Goal: Information Seeking & Learning: Learn about a topic

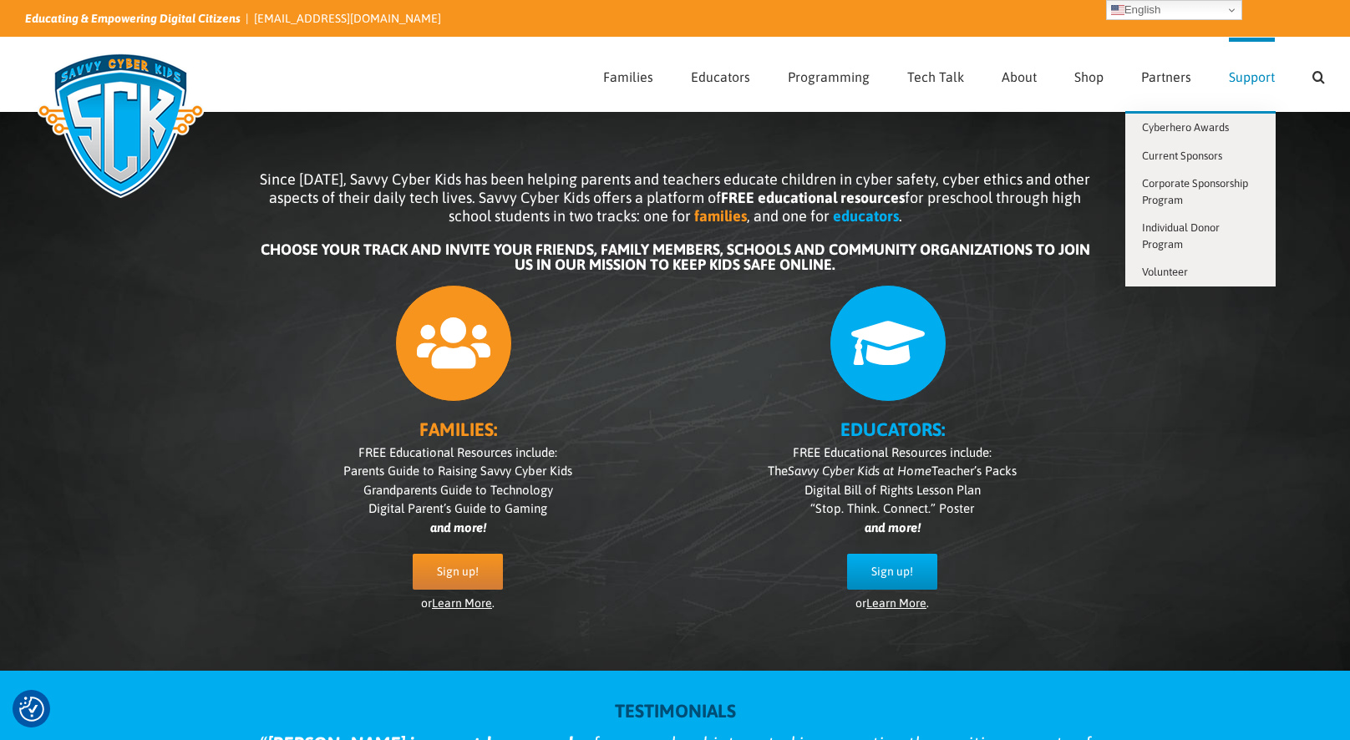
click at [1247, 75] on span "Support" at bounding box center [1252, 76] width 46 height 13
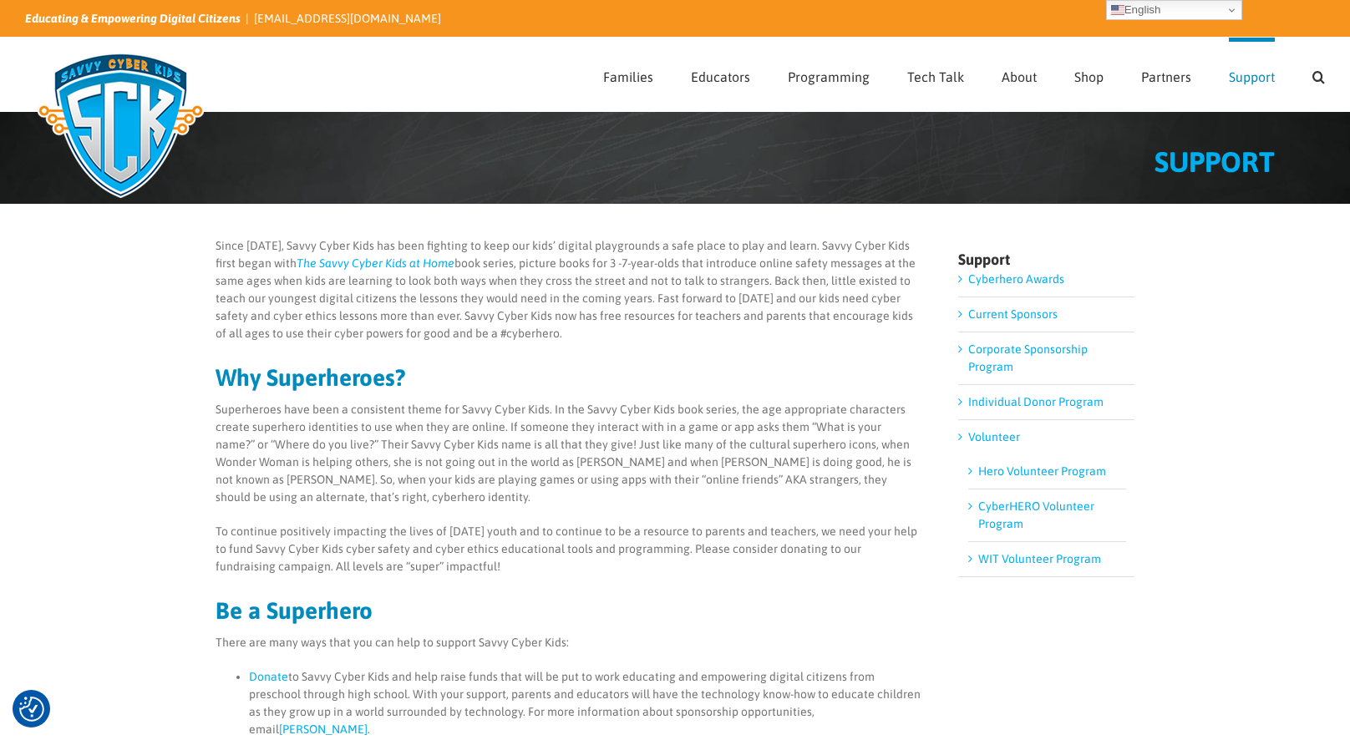
click at [1022, 315] on link "Current Sponsors" at bounding box center [1012, 313] width 89 height 13
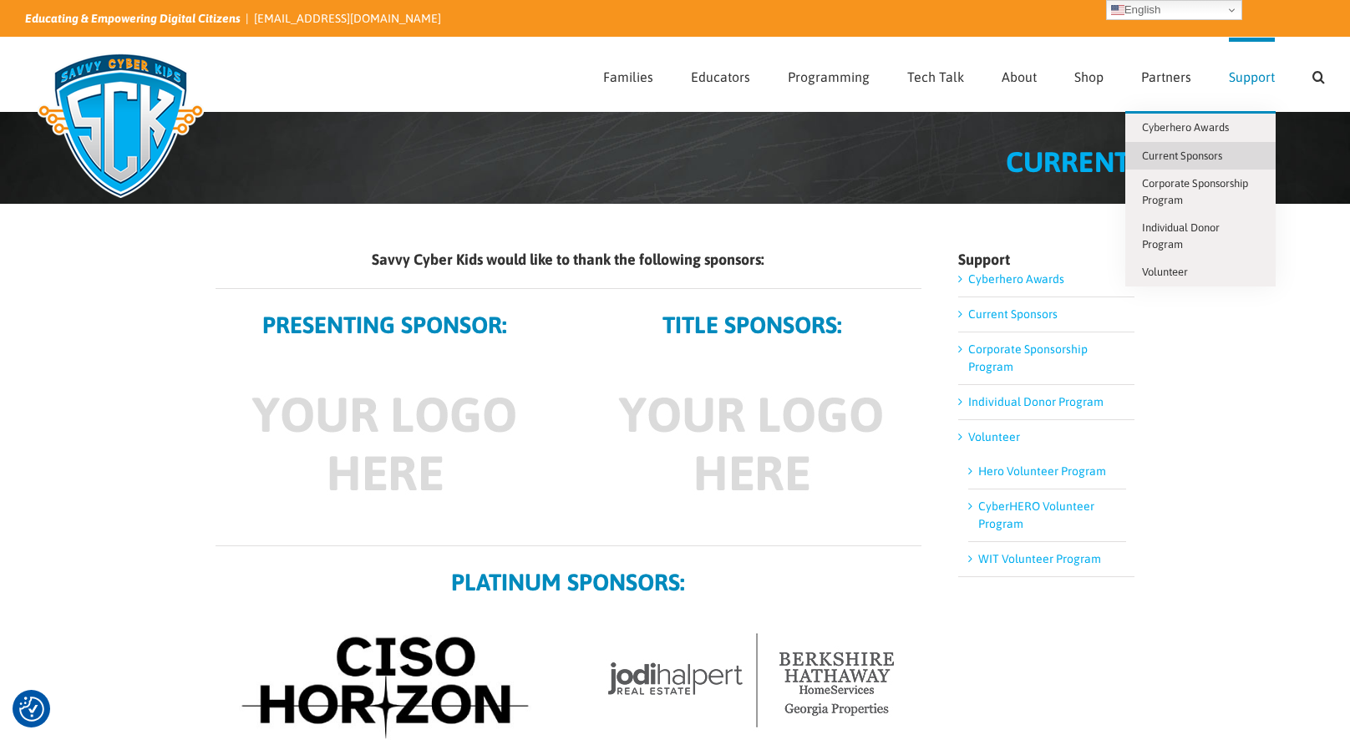
click at [1237, 74] on span "Support" at bounding box center [1252, 76] width 46 height 13
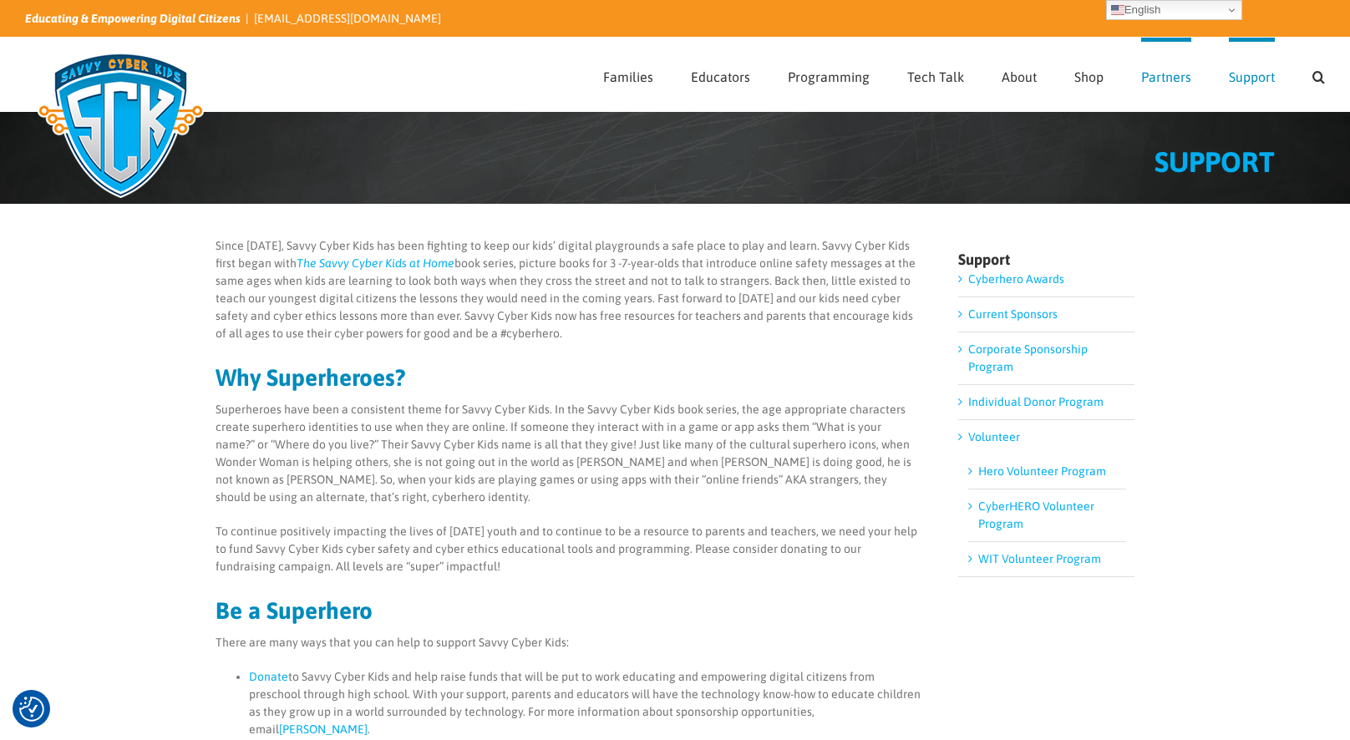
click at [1167, 73] on span "Partners" at bounding box center [1166, 76] width 50 height 13
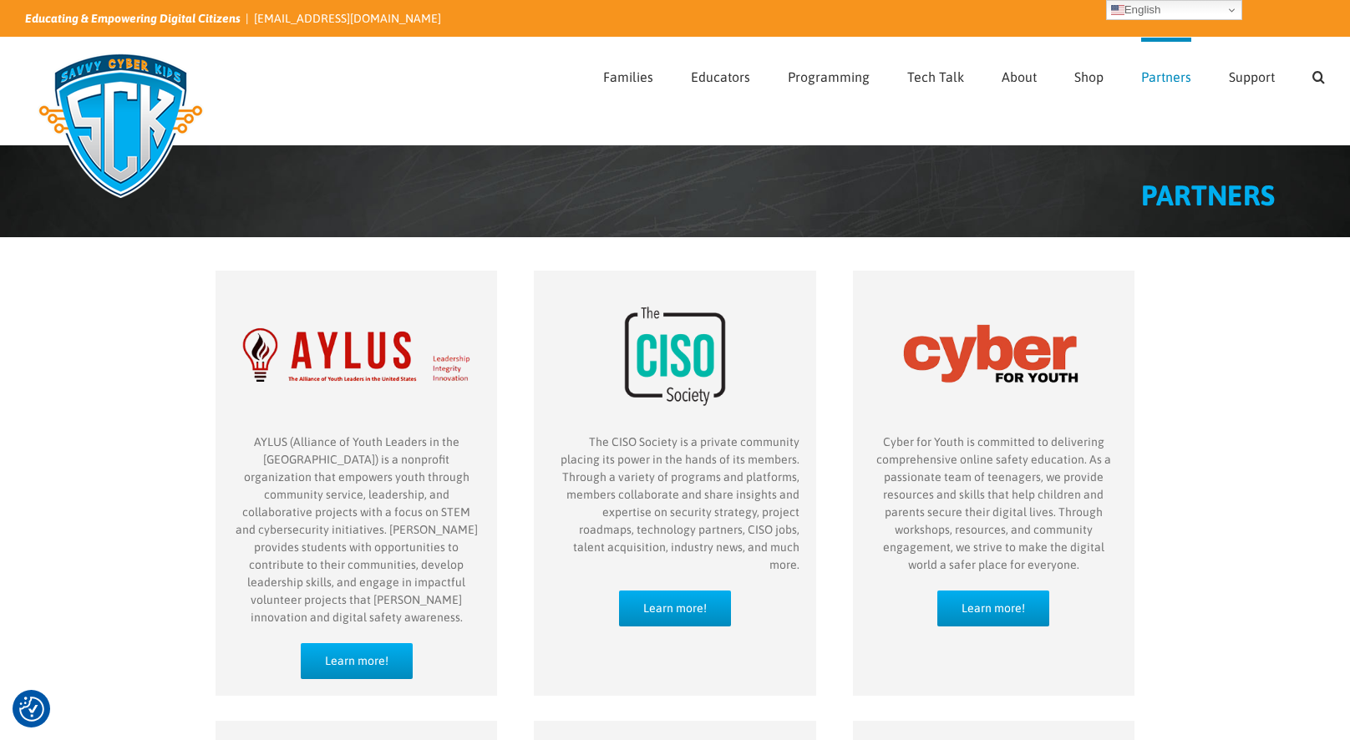
click at [1156, 79] on span "Partners" at bounding box center [1166, 76] width 50 height 13
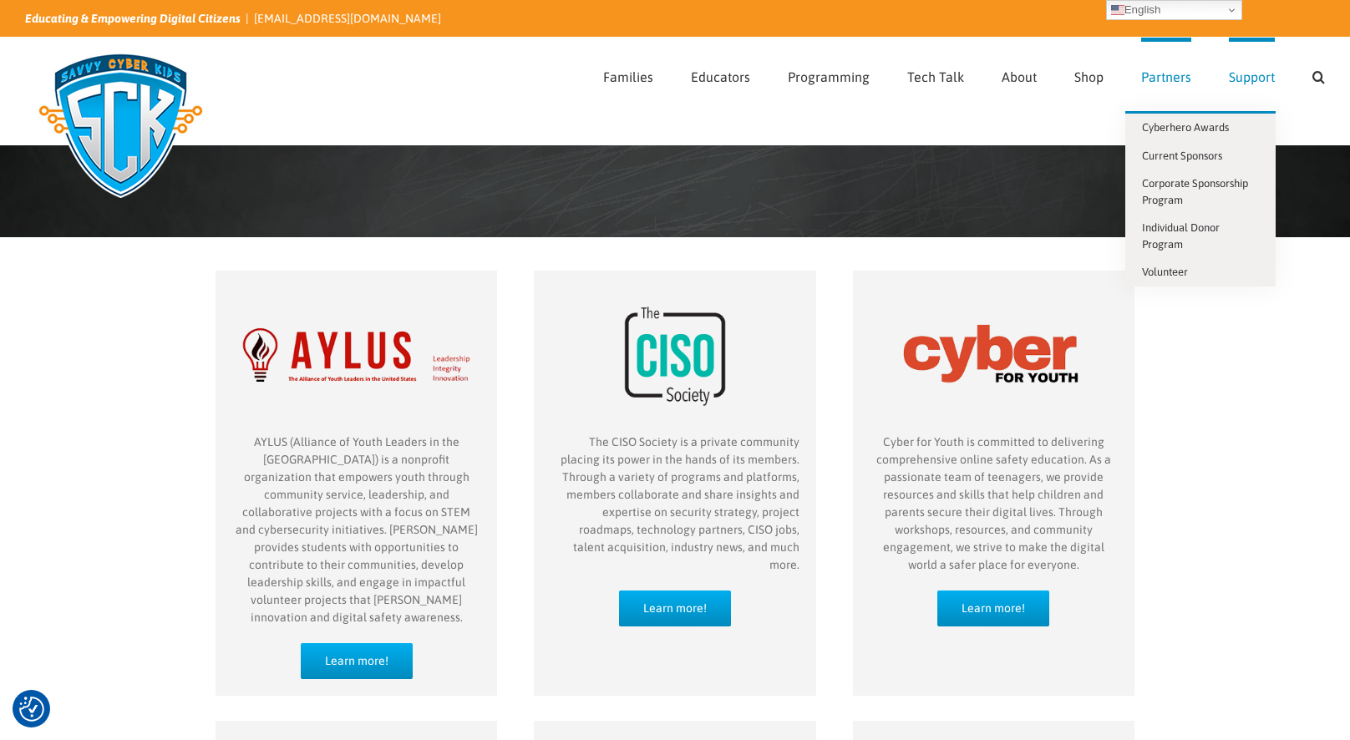
click at [1232, 79] on span "Support" at bounding box center [1252, 76] width 46 height 13
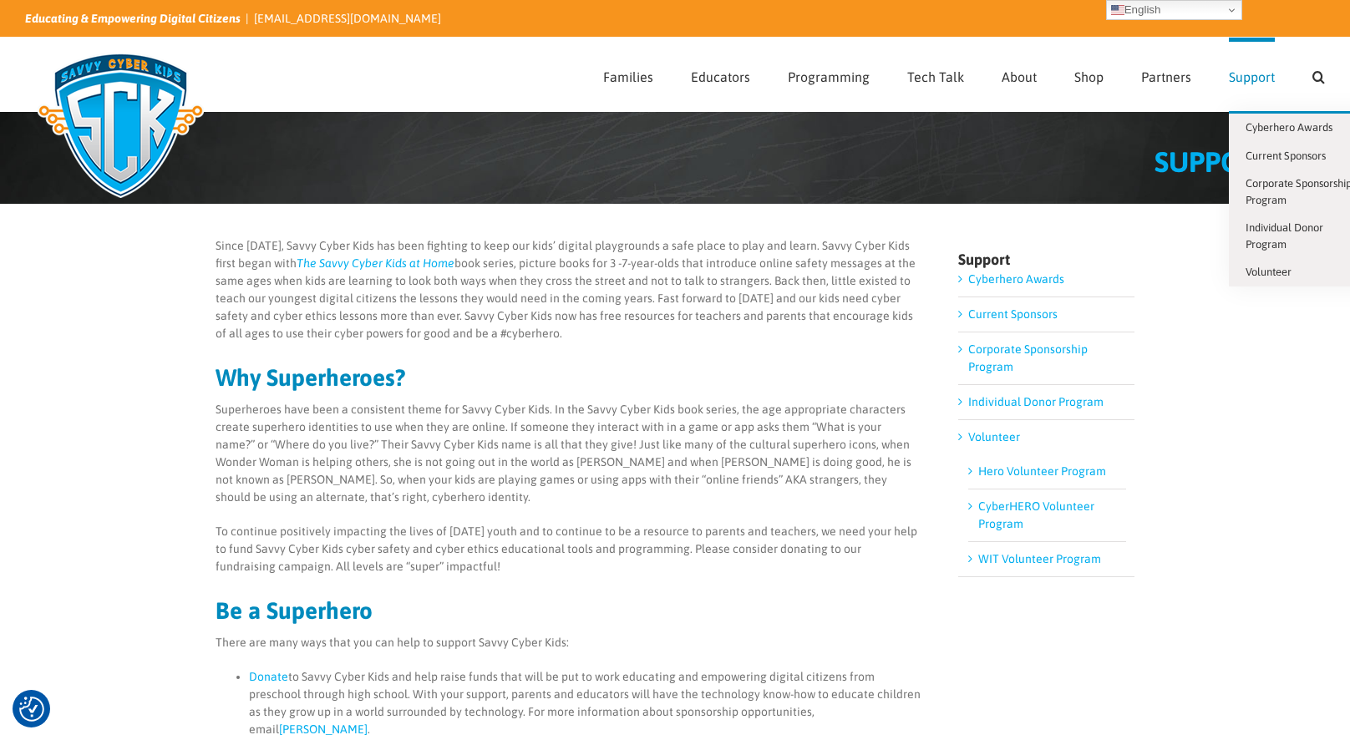
click at [1232, 79] on span "Support" at bounding box center [1252, 76] width 46 height 13
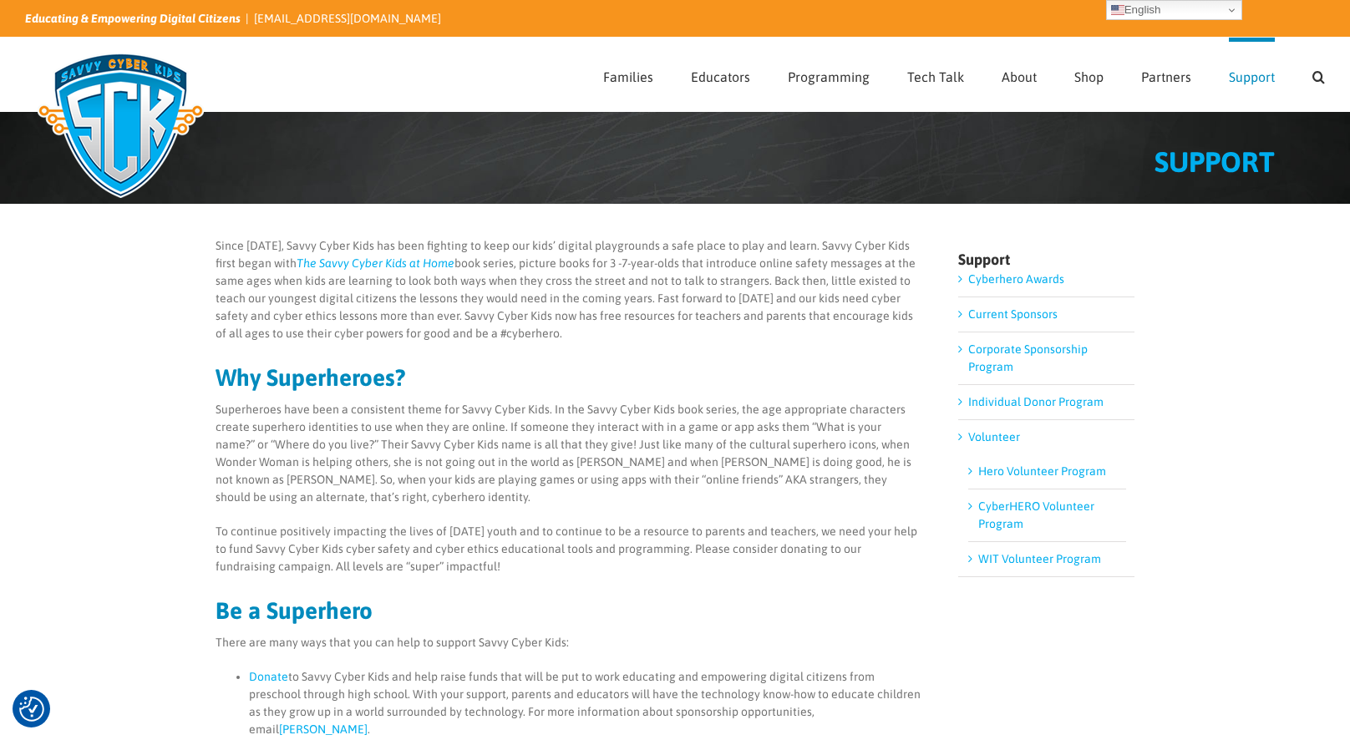
click at [1232, 79] on span "Support" at bounding box center [1252, 76] width 46 height 13
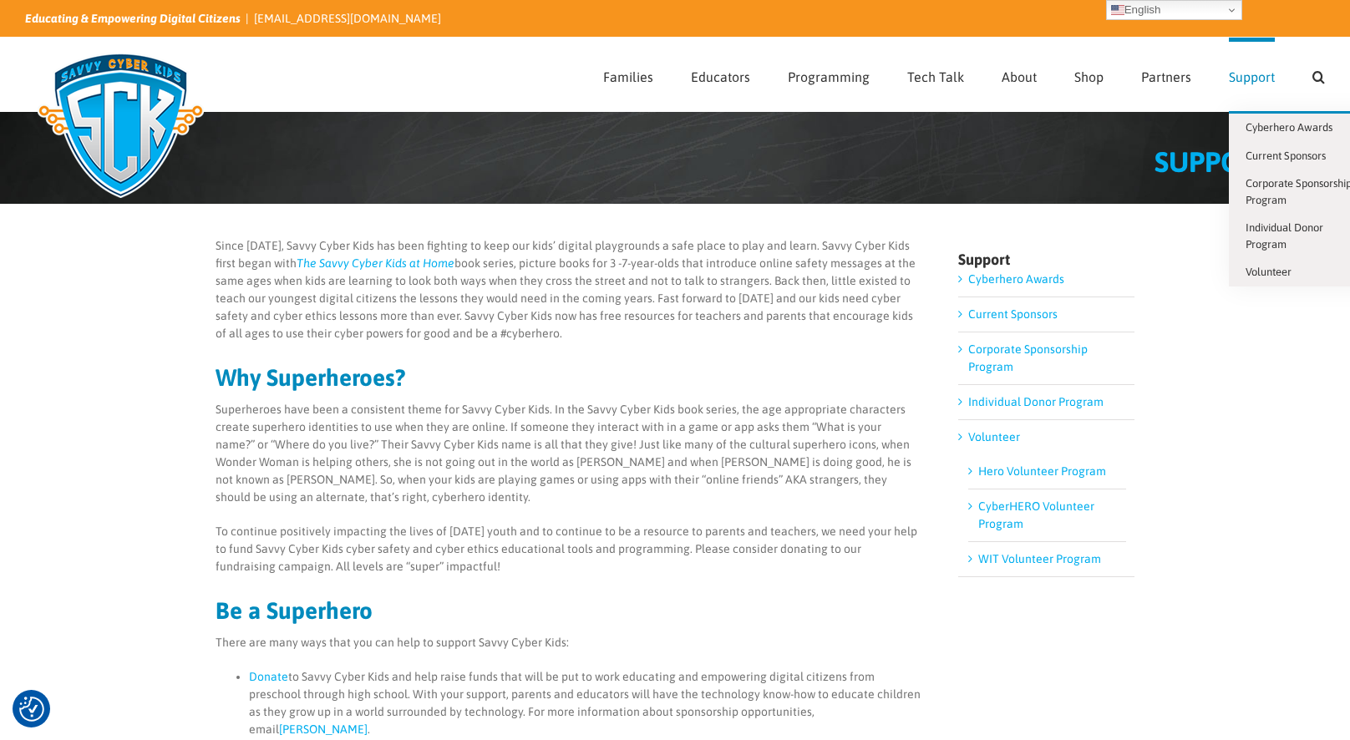
click at [1232, 79] on span "Support" at bounding box center [1252, 76] width 46 height 13
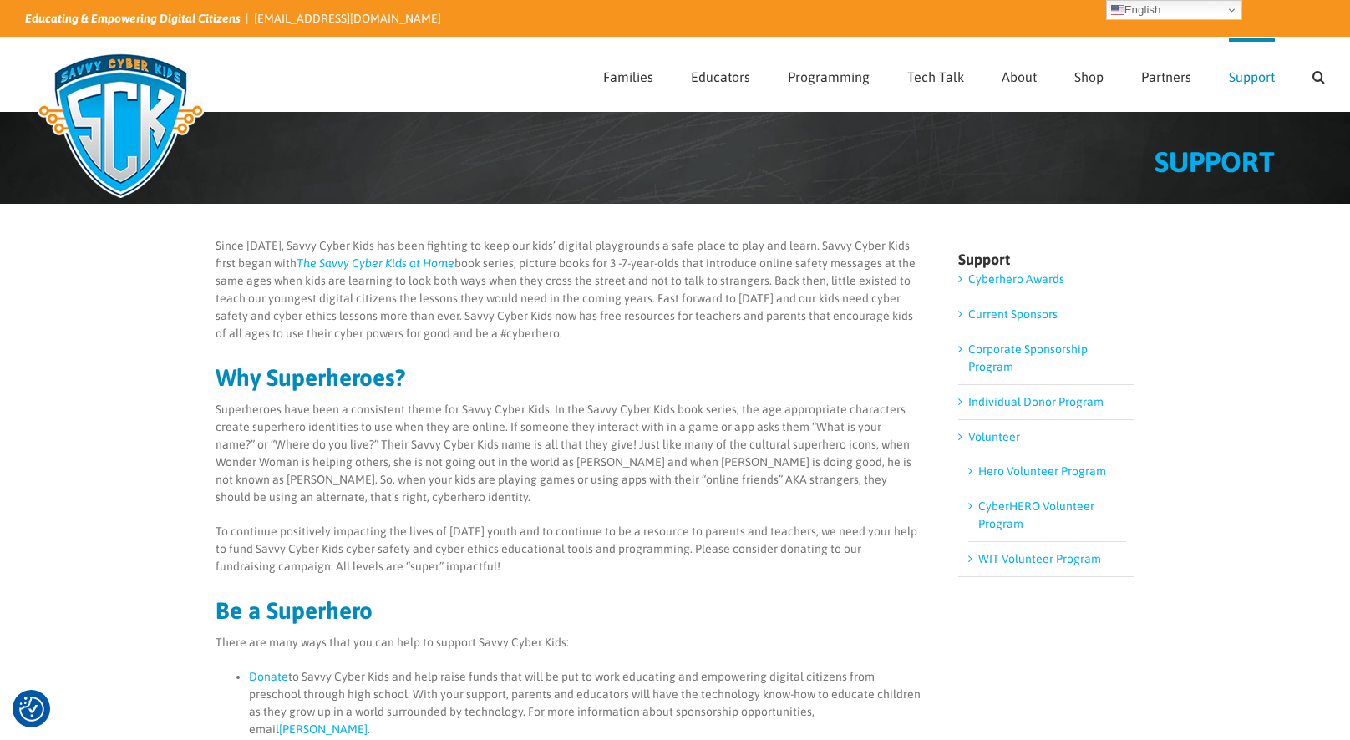
click at [1146, 474] on div "Since [DATE], Savvy Cyber Kids has been fighting to keep our kids’ digital play…" at bounding box center [675, 612] width 1350 height 816
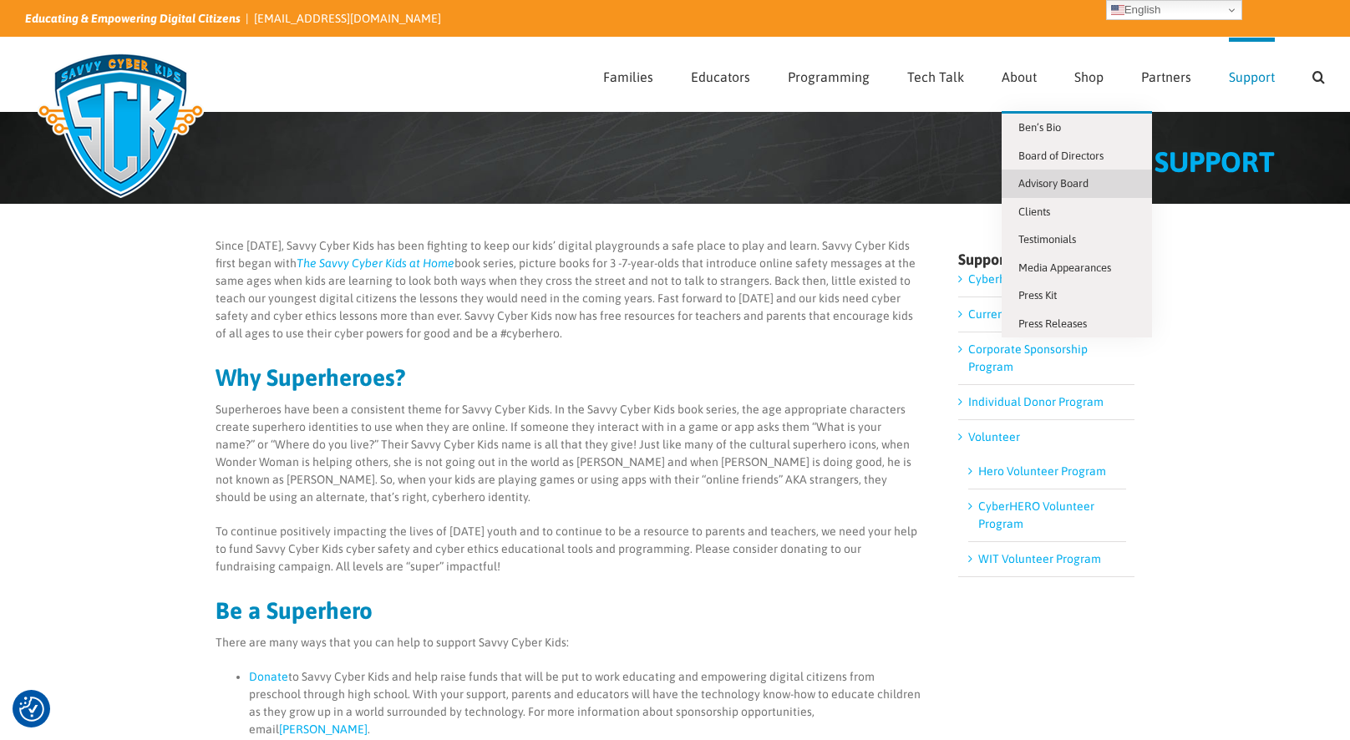
click at [1023, 175] on link "Advisory Board" at bounding box center [1077, 184] width 150 height 28
